Goal: Find specific page/section: Find specific page/section

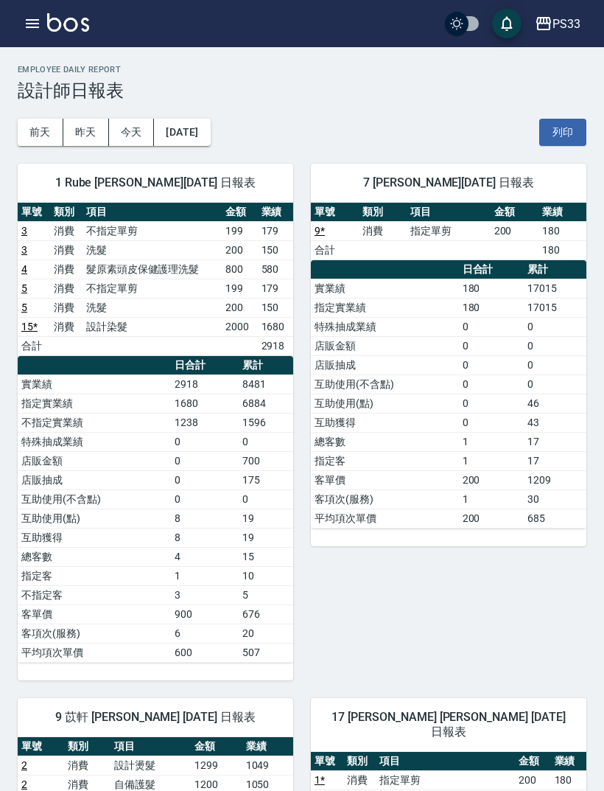
click at [36, 29] on icon "button" at bounding box center [33, 24] width 18 height 18
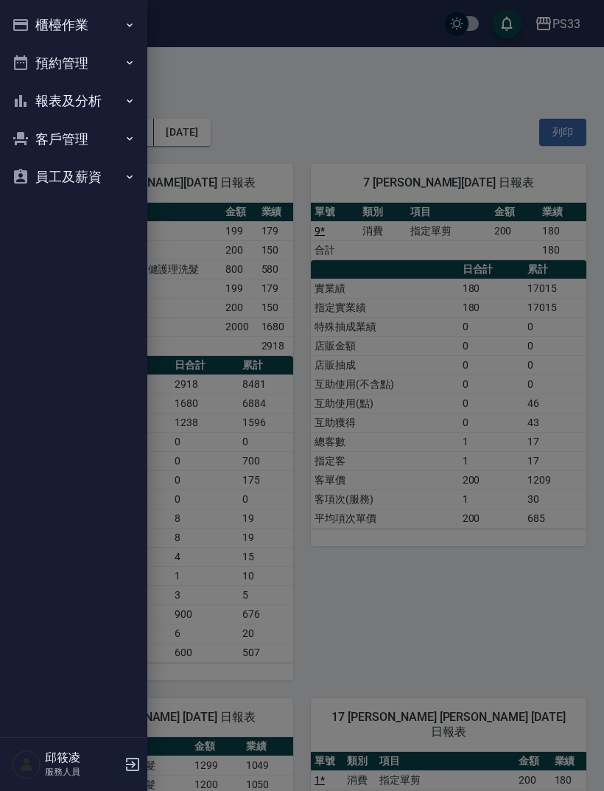
click at [52, 31] on button "櫃檯作業" at bounding box center [74, 25] width 136 height 38
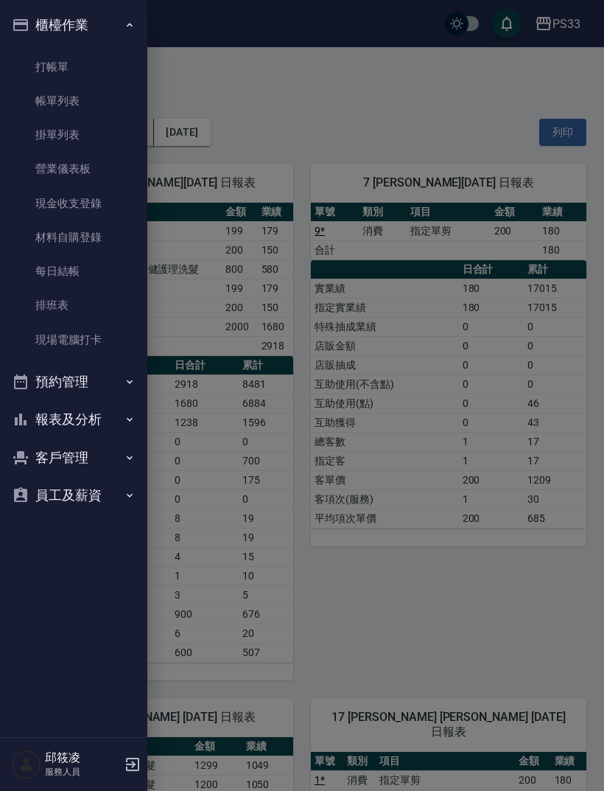
click at [55, 339] on link "現場電腦打卡" at bounding box center [74, 340] width 136 height 34
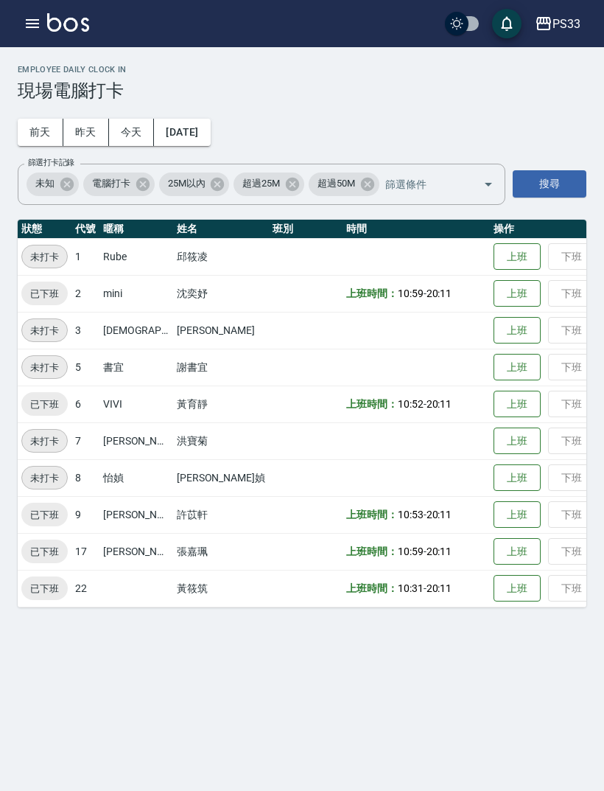
click at [32, 29] on icon "button" at bounding box center [33, 24] width 18 height 18
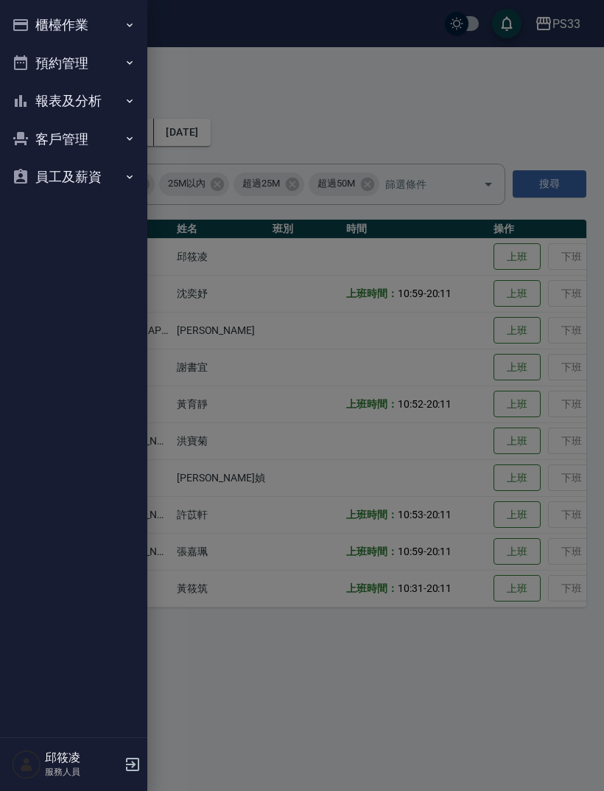
click at [48, 25] on button "櫃檯作業" at bounding box center [74, 25] width 136 height 38
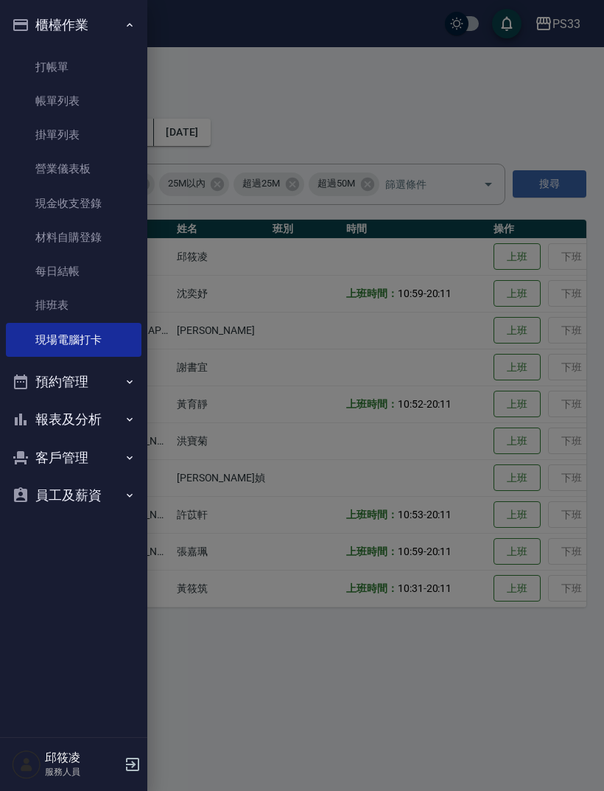
click at [35, 74] on link "打帳單" at bounding box center [74, 67] width 136 height 34
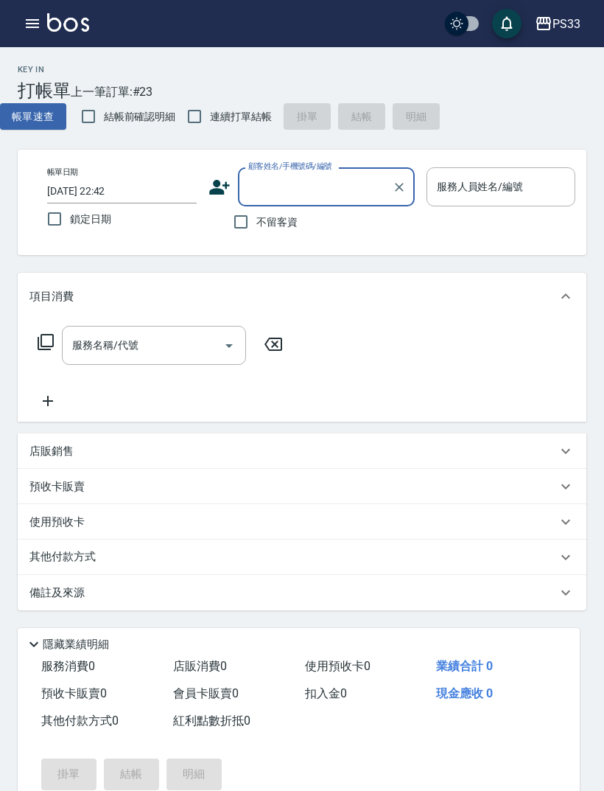
click at [41, 21] on button "button" at bounding box center [32, 23] width 29 height 29
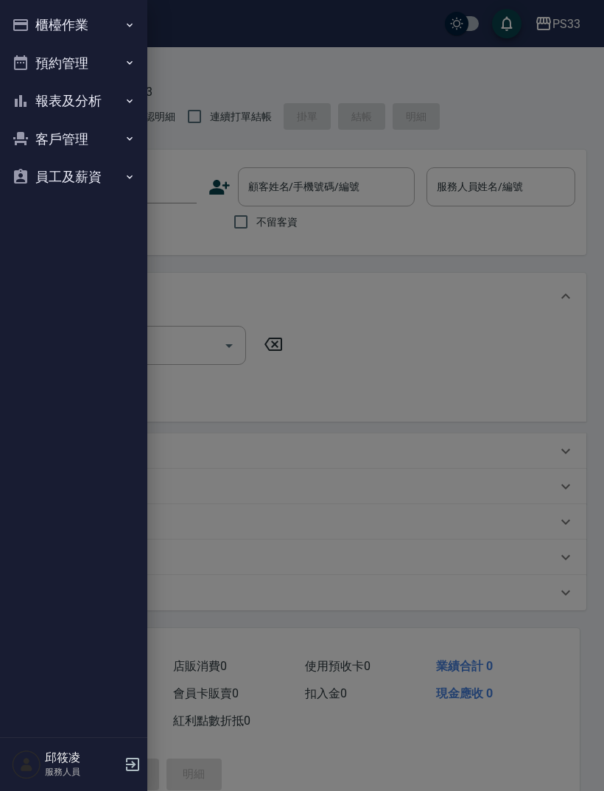
click at [52, 32] on button "櫃檯作業" at bounding box center [74, 25] width 136 height 38
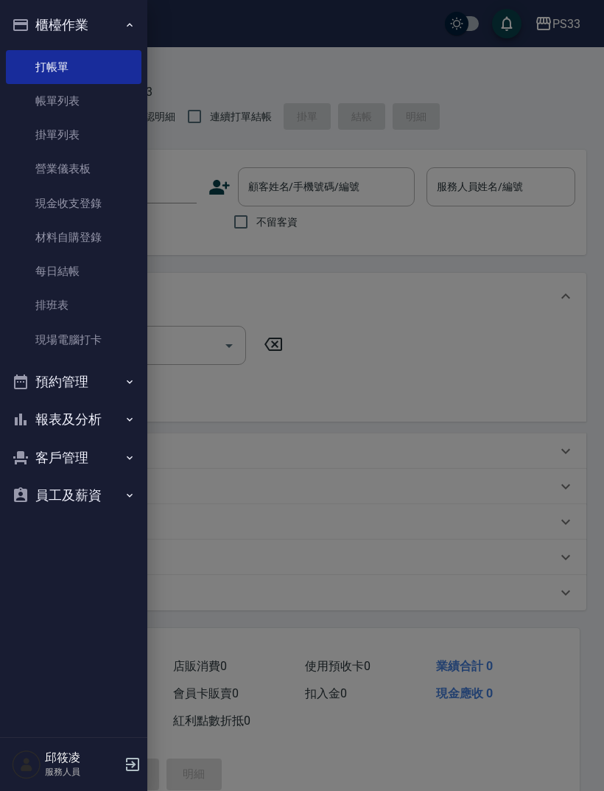
click at [43, 109] on link "帳單列表" at bounding box center [74, 101] width 136 height 34
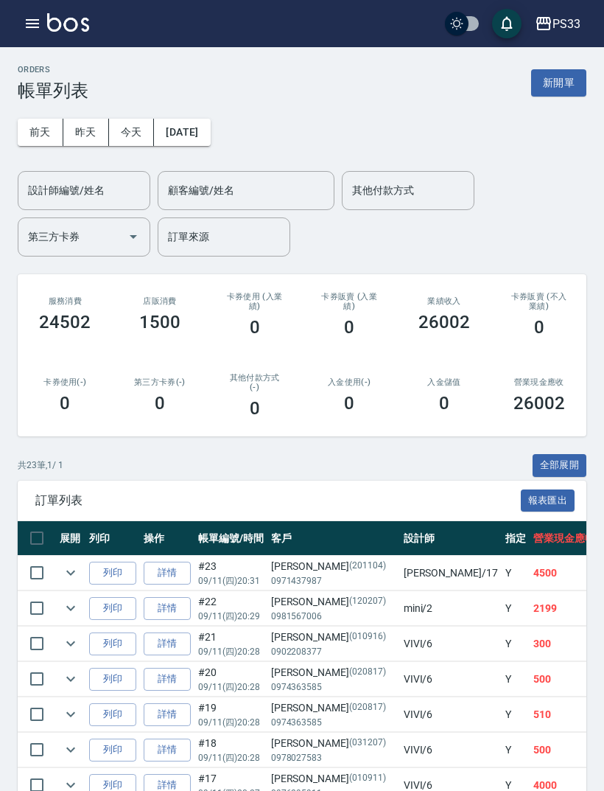
click at [62, 191] on div "設計師編號/姓名 設計師編號/姓名" at bounding box center [84, 190] width 133 height 39
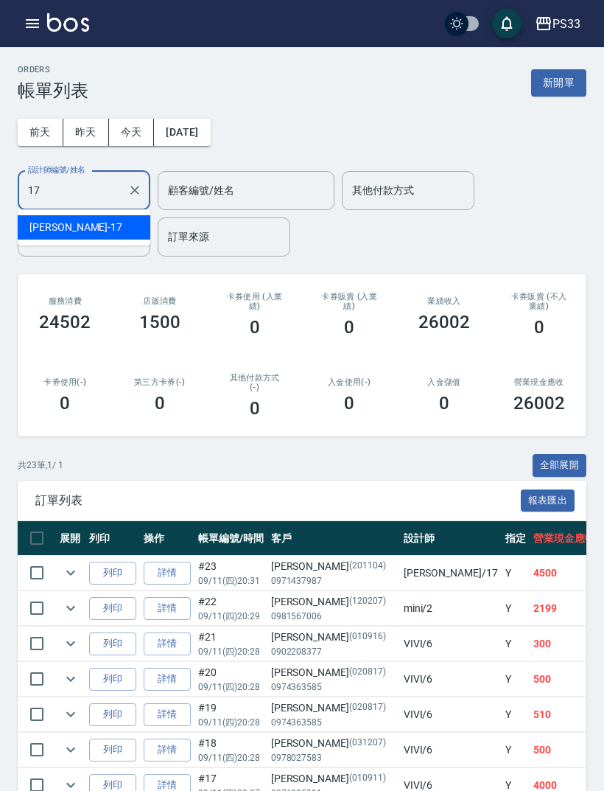
click at [81, 231] on div "[PERSON_NAME] -17" at bounding box center [84, 227] width 133 height 24
type input "[PERSON_NAME]-17"
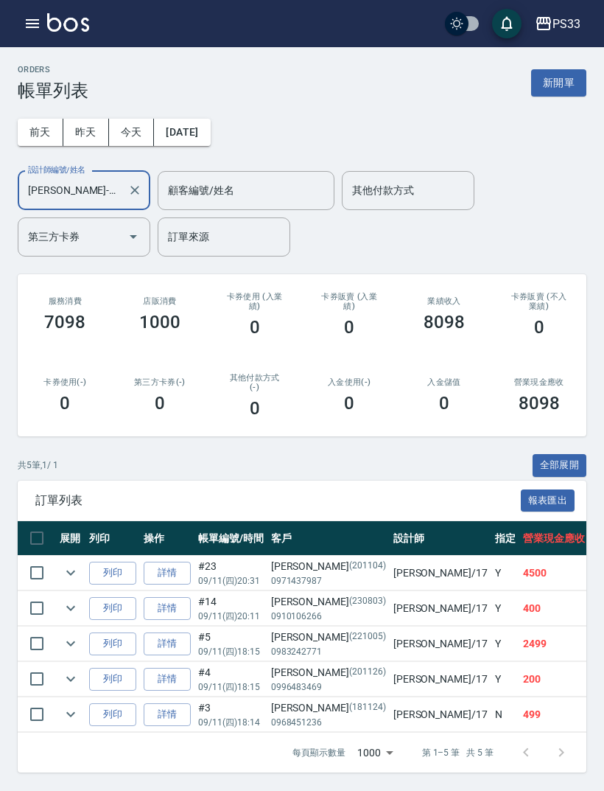
click at [26, 25] on icon "button" at bounding box center [33, 24] width 18 height 18
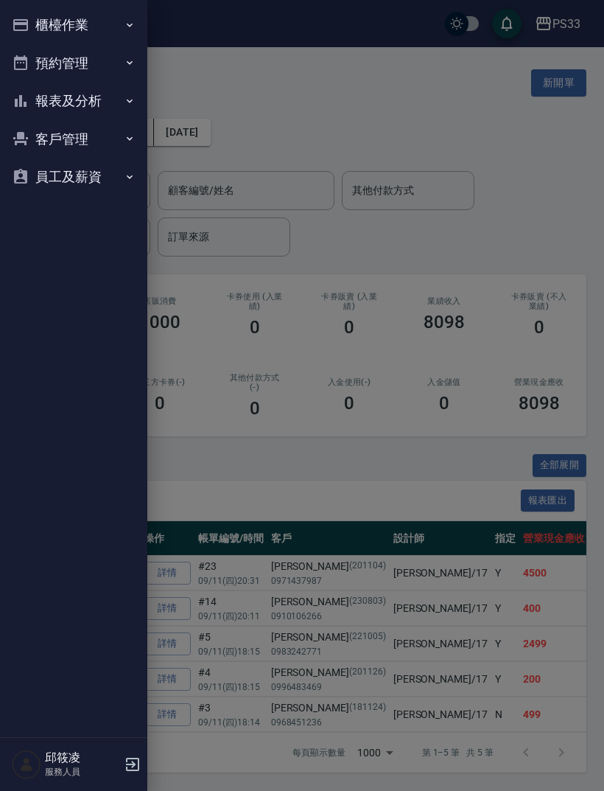
click at [41, 100] on button "報表及分析" at bounding box center [74, 101] width 136 height 38
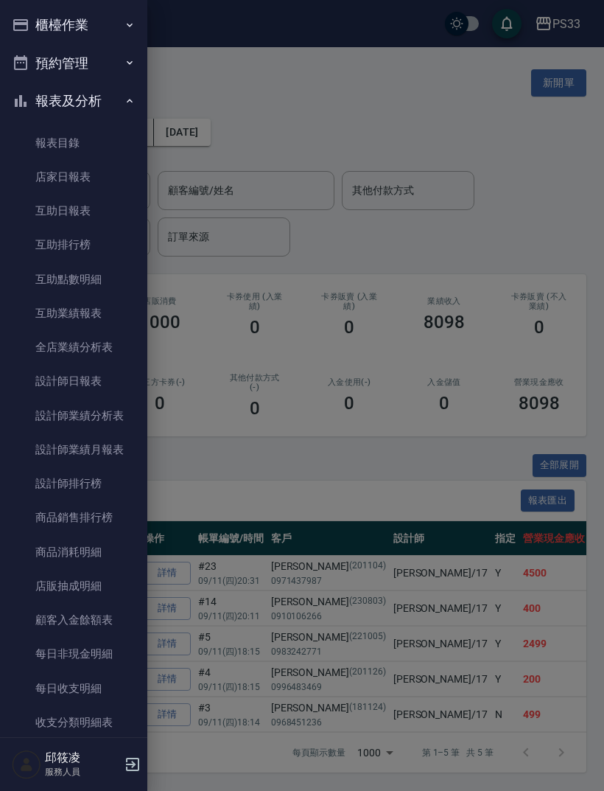
click at [41, 211] on link "互助日報表" at bounding box center [74, 211] width 136 height 34
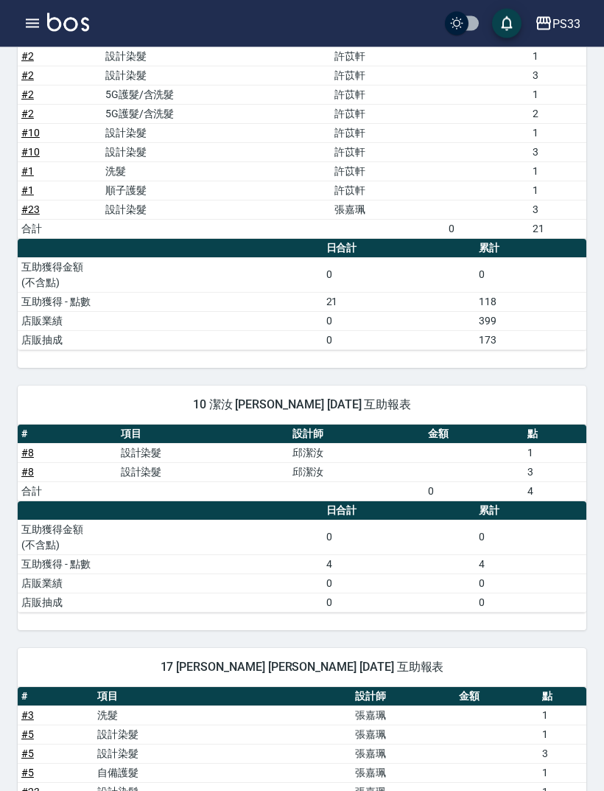
click at [35, 32] on button "button" at bounding box center [32, 23] width 29 height 29
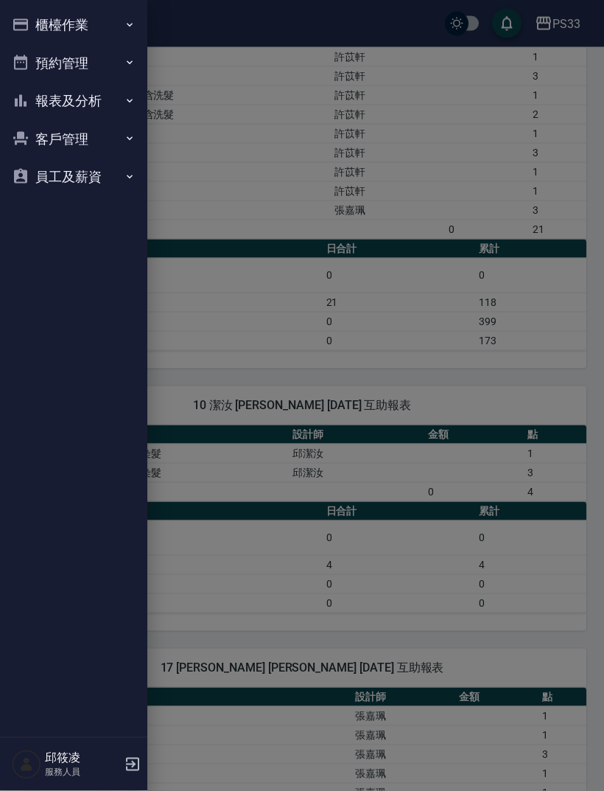
scroll to position [888, 0]
click at [554, 566] on div at bounding box center [302, 395] width 604 height 791
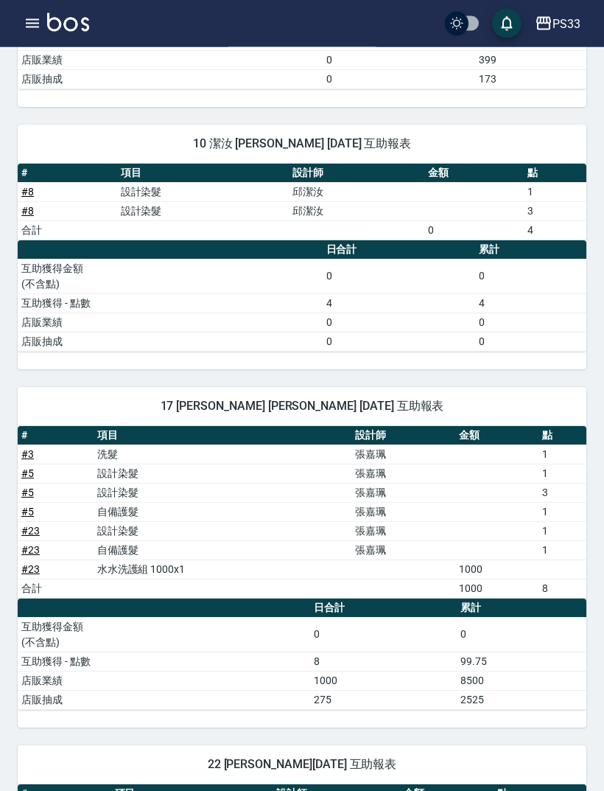
scroll to position [1148, 0]
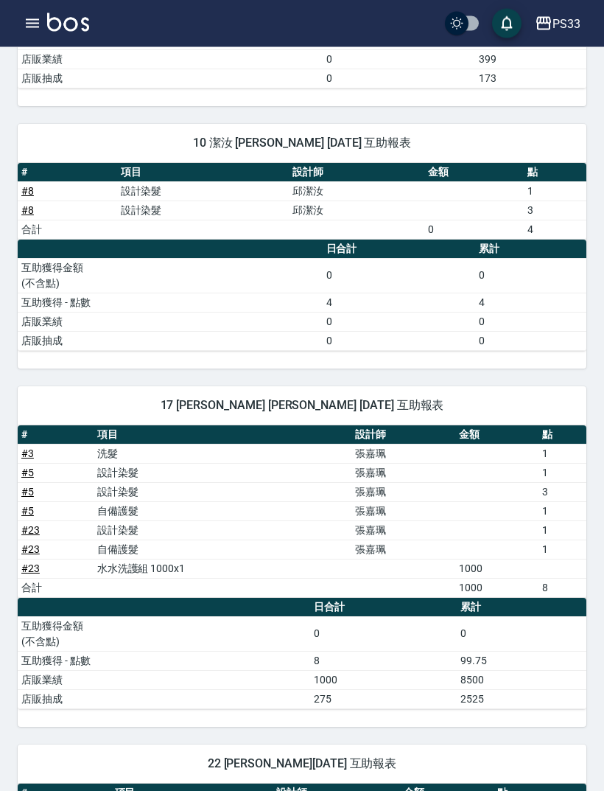
click at [27, 28] on icon "button" at bounding box center [32, 23] width 13 height 9
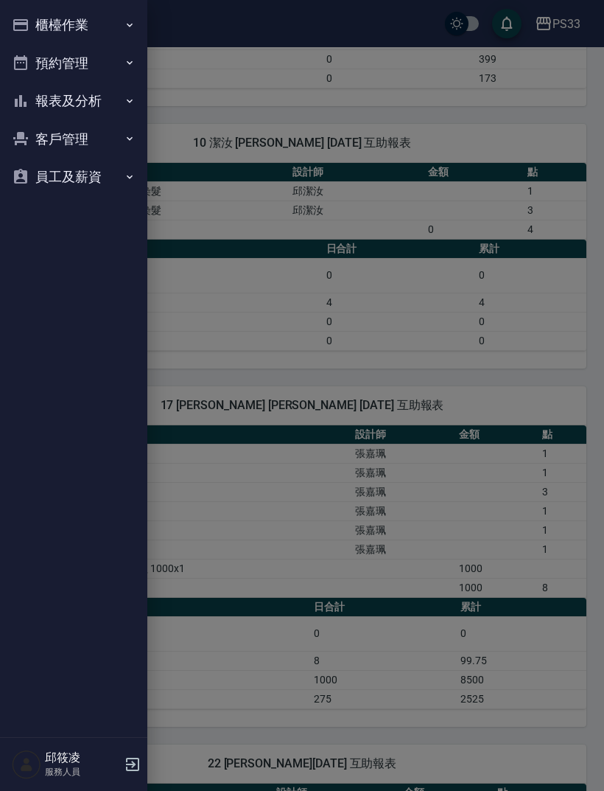
click at [36, 100] on button "報表及分析" at bounding box center [74, 101] width 136 height 38
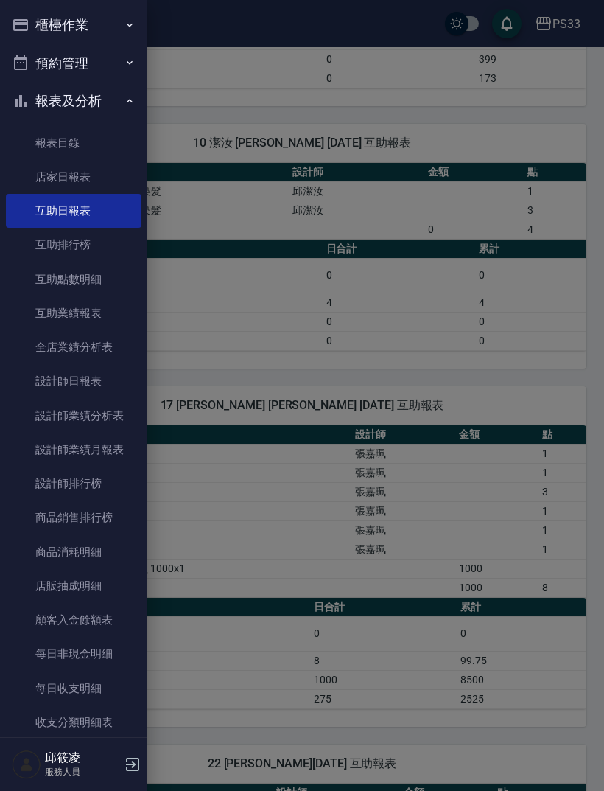
click at [45, 381] on link "設計師日報表" at bounding box center [74, 381] width 136 height 34
